Goal: Information Seeking & Learning: Find specific fact

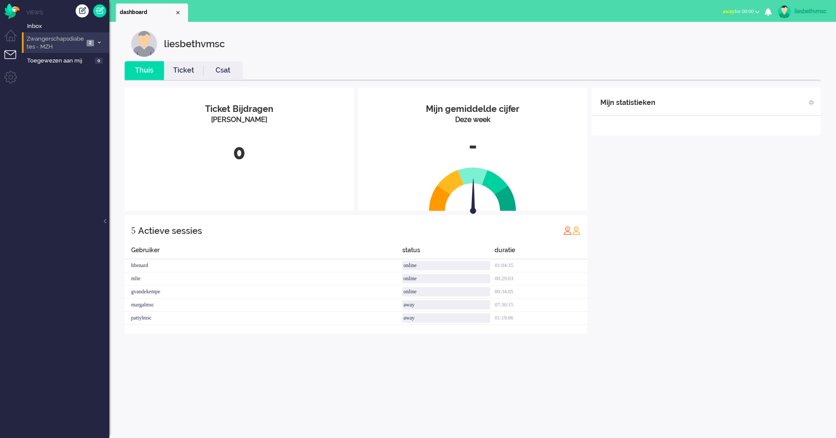
click at [101, 43] on span at bounding box center [99, 43] width 7 height 5
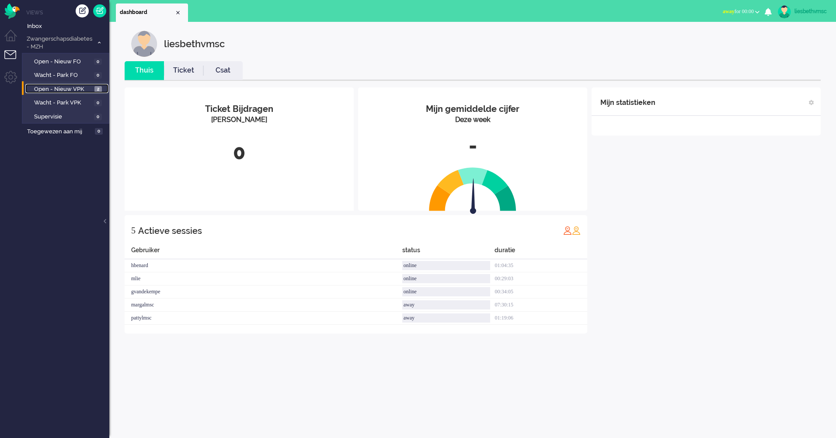
click at [71, 89] on span "Open - Nieuw VPK" at bounding box center [63, 89] width 58 height 8
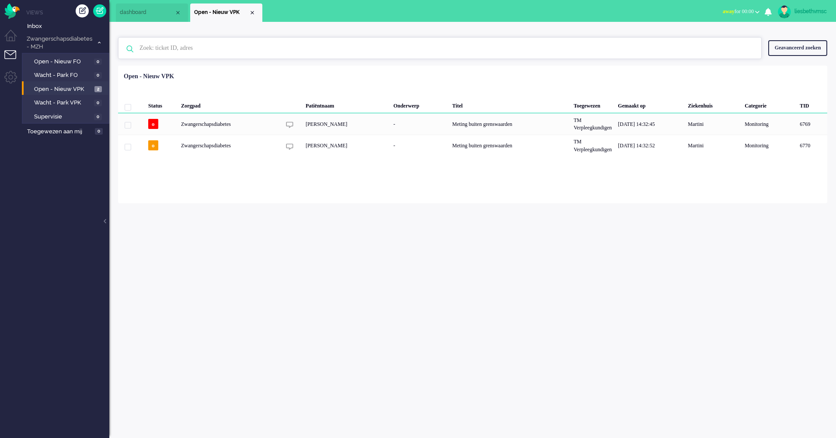
click at [187, 48] on input "text" at bounding box center [441, 48] width 616 height 21
paste input "09073116"
type input "09073116"
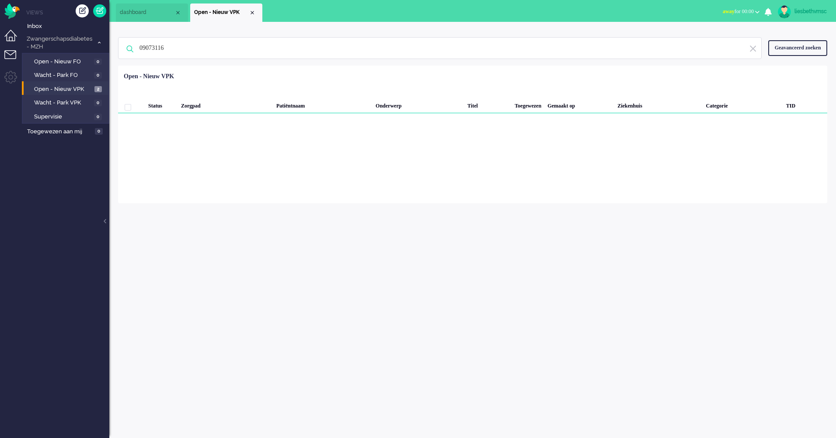
click at [13, 37] on li "Dashboard menu" at bounding box center [14, 40] width 20 height 20
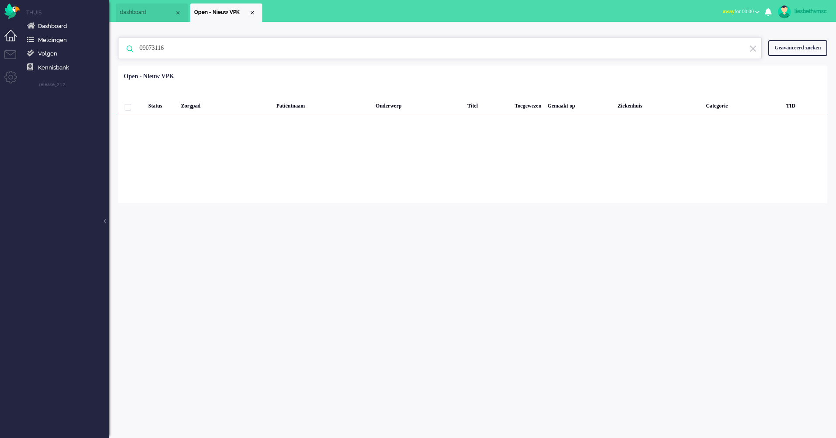
click at [174, 49] on input "09073116" at bounding box center [441, 48] width 616 height 21
click at [792, 44] on div "Geavanceerd zoeken" at bounding box center [797, 47] width 59 height 15
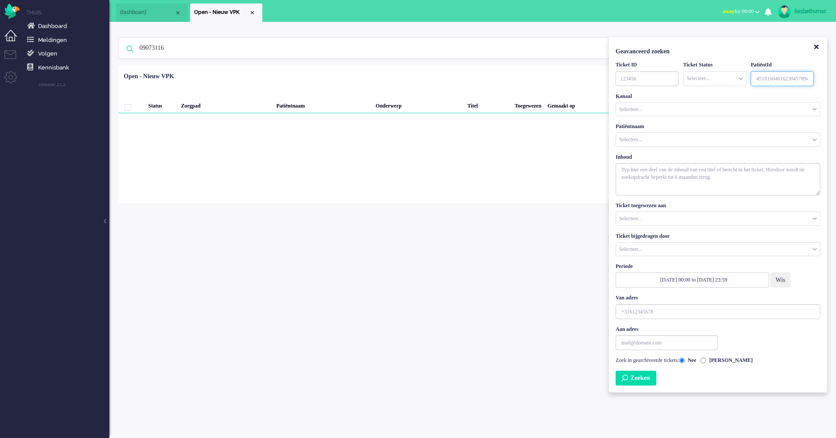
click at [765, 77] on input "Customer ID" at bounding box center [782, 78] width 63 height 15
paste input "09073116"
type input "09073116"
